Goal: Check status: Check status

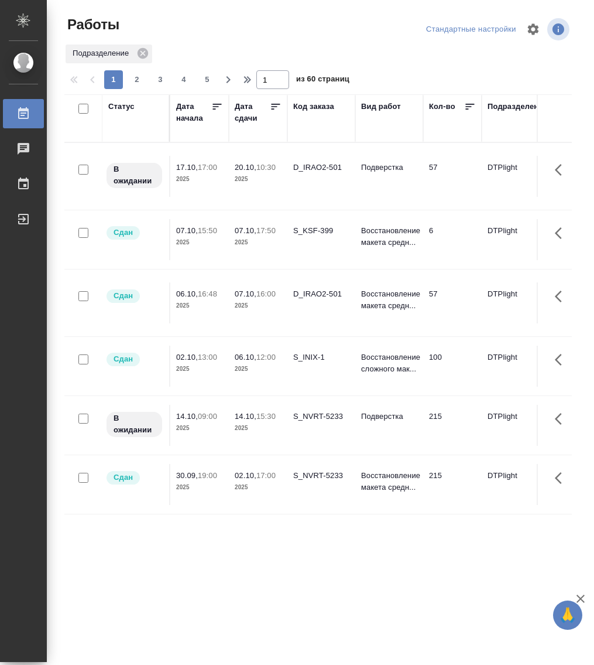
drag, startPoint x: 121, startPoint y: 102, endPoint x: 135, endPoint y: 142, distance: 41.7
click at [121, 102] on div "Статус" at bounding box center [121, 107] width 26 height 12
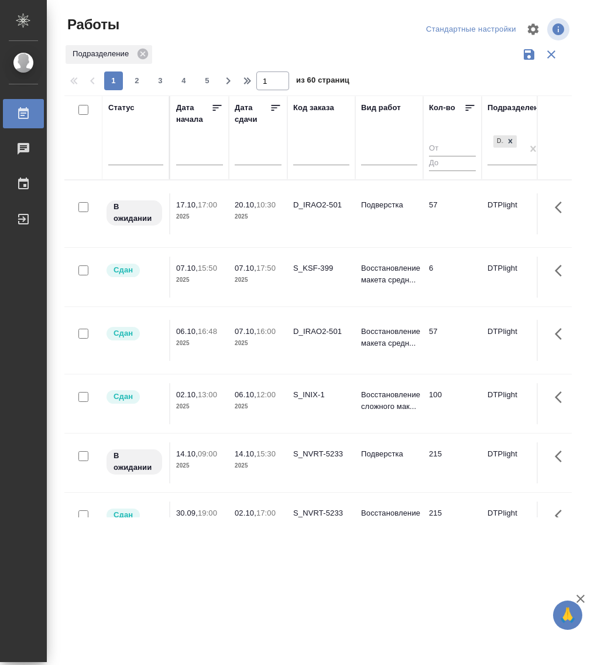
click at [135, 166] on div at bounding box center [135, 158] width 55 height 30
click at [135, 163] on div at bounding box center [135, 154] width 55 height 22
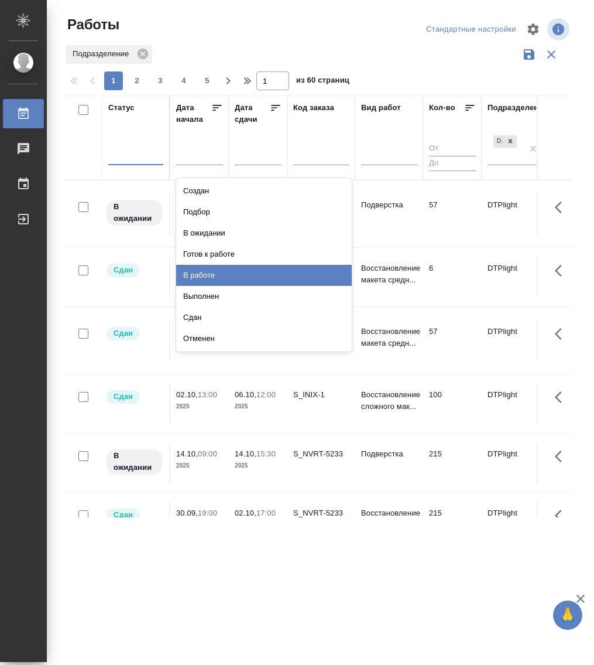
click at [216, 273] on div "В работе" at bounding box center [264, 275] width 176 height 21
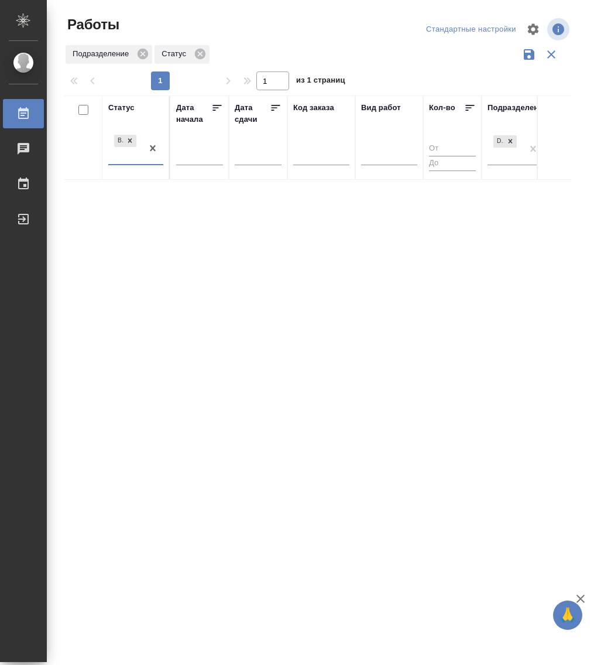
click at [143, 162] on div at bounding box center [152, 148] width 21 height 32
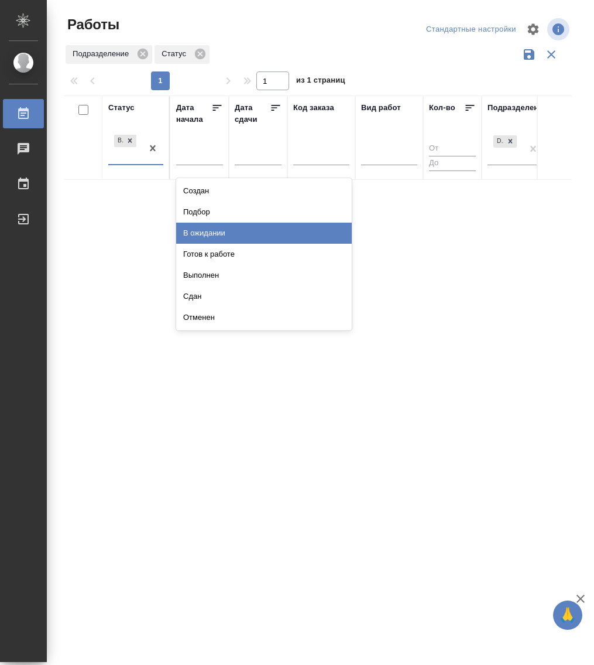
click at [208, 228] on div "В ожидании" at bounding box center [264, 232] width 176 height 21
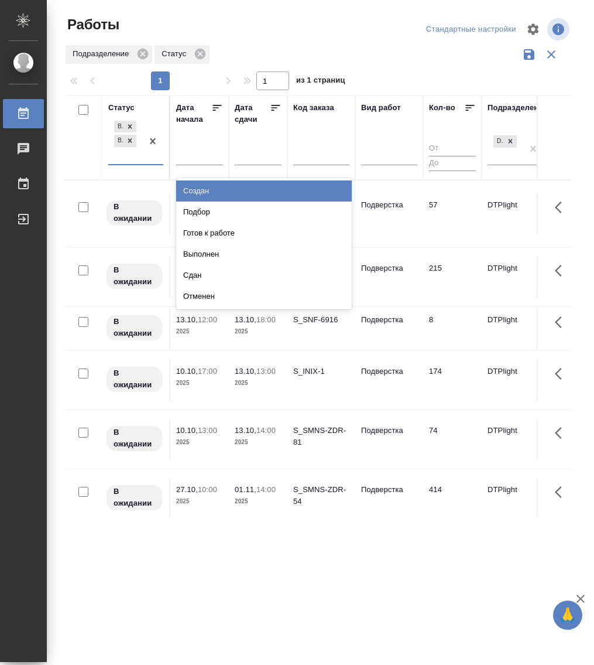
click at [139, 163] on div "В работе В ожидании" at bounding box center [125, 141] width 34 height 46
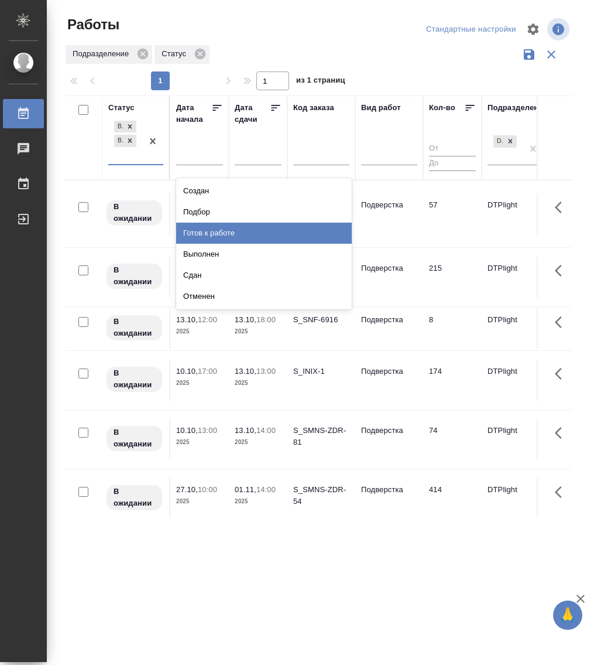
click at [214, 231] on div "Готов к работе" at bounding box center [264, 232] width 176 height 21
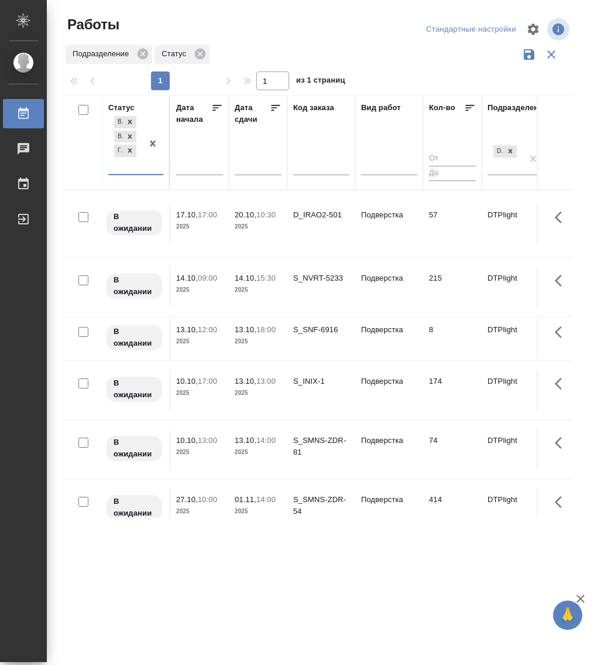
click at [141, 172] on div "В работе В ожидании Готов к работе" at bounding box center [125, 144] width 34 height 60
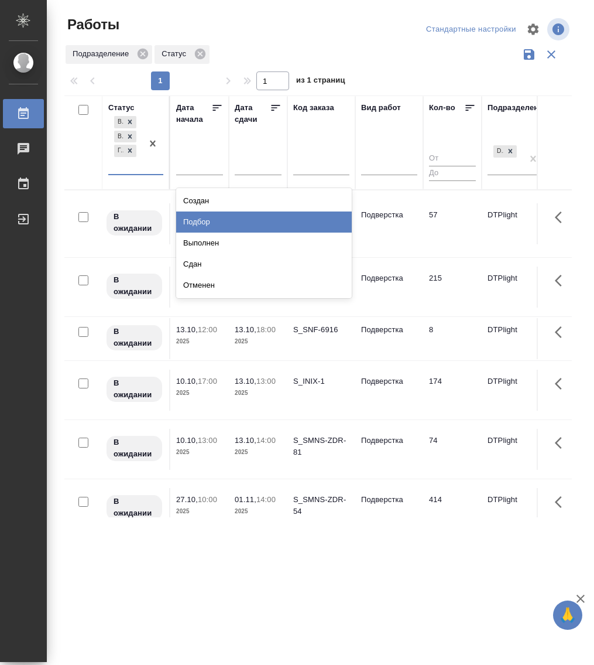
click at [221, 220] on div "Подбор" at bounding box center [264, 221] width 176 height 21
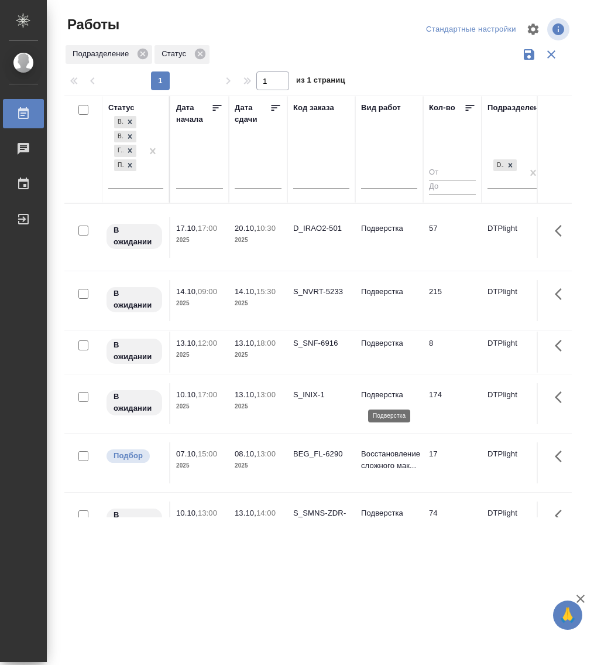
click at [382, 396] on p "Подверстка" at bounding box center [389, 395] width 56 height 12
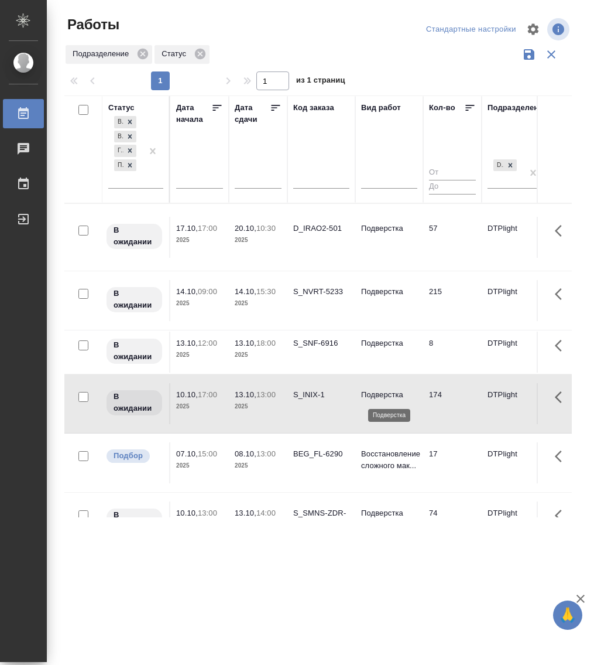
click at [382, 396] on p "Подверстка" at bounding box center [389, 395] width 56 height 12
